Goal: Navigation & Orientation: Find specific page/section

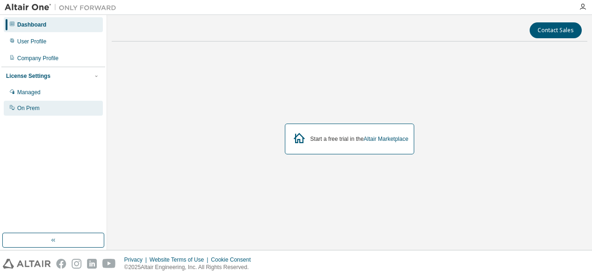
click at [51, 102] on div "On Prem" at bounding box center [53, 108] width 99 height 15
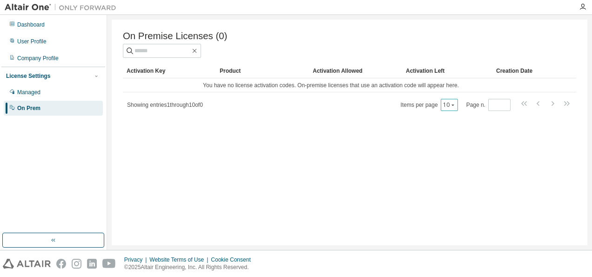
click at [456, 108] on icon "button" at bounding box center [453, 105] width 6 height 6
click at [505, 109] on input "*" at bounding box center [500, 104] width 18 height 7
click at [503, 102] on input "*" at bounding box center [500, 104] width 18 height 7
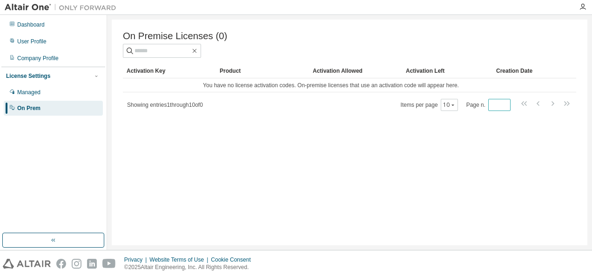
type input "*"
click at [504, 108] on input "*" at bounding box center [500, 104] width 18 height 7
click at [61, 36] on div "User Profile" at bounding box center [53, 41] width 99 height 15
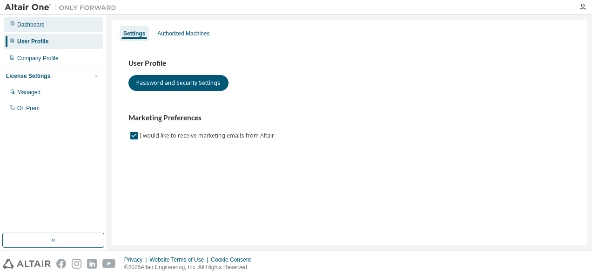
click at [55, 25] on div "Dashboard" at bounding box center [53, 24] width 99 height 15
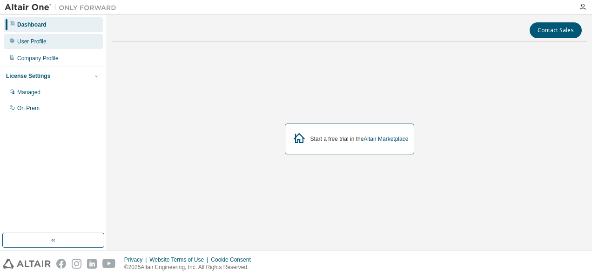
click at [63, 40] on div "User Profile" at bounding box center [53, 41] width 99 height 15
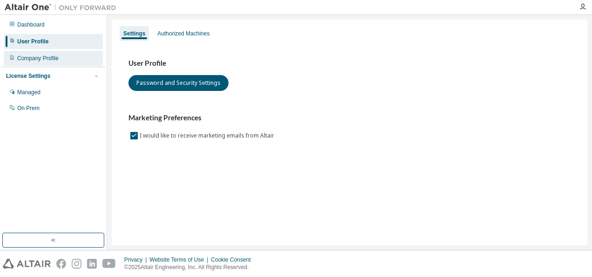
click at [55, 61] on div "Company Profile" at bounding box center [37, 57] width 41 height 7
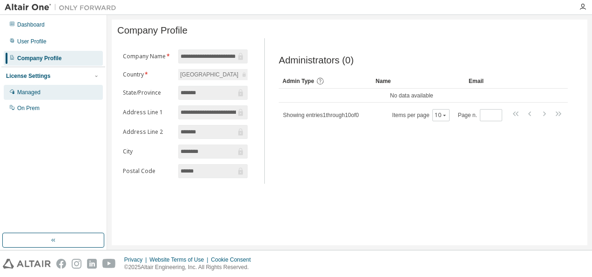
click at [58, 95] on div "Managed" at bounding box center [53, 92] width 99 height 15
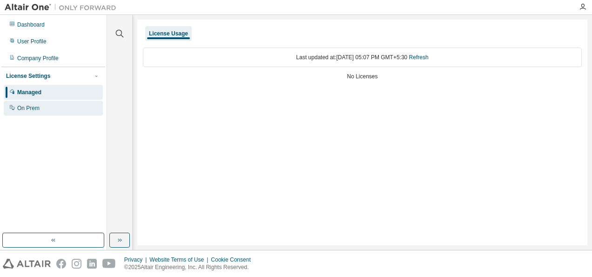
click at [63, 104] on div "On Prem" at bounding box center [53, 108] width 99 height 15
